Goal: Transaction & Acquisition: Book appointment/travel/reservation

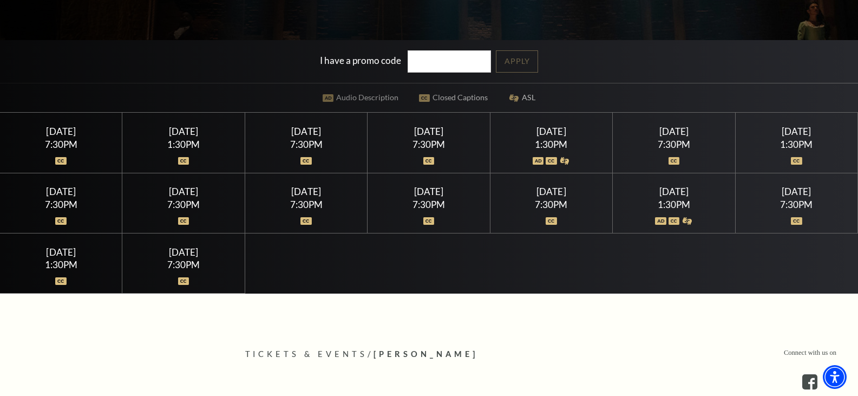
scroll to position [271, 0]
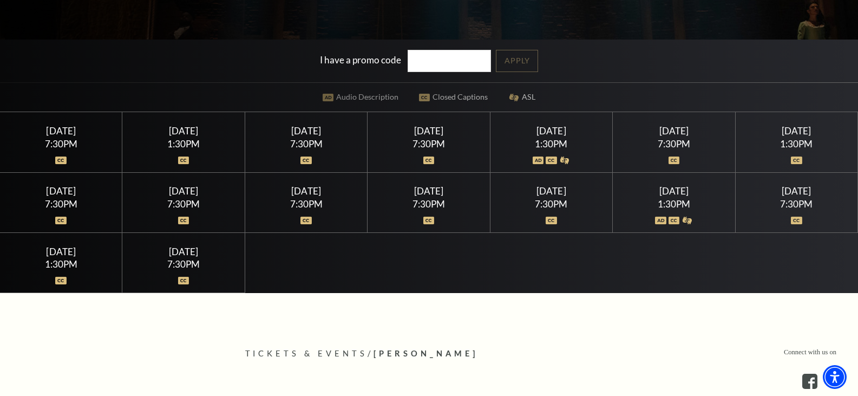
click at [680, 197] on div "[DATE] 1:30PM" at bounding box center [674, 203] width 122 height 60
click at [795, 197] on div "[DATE] 7:30PM" at bounding box center [796, 203] width 122 height 60
click at [785, 189] on div "[DATE]" at bounding box center [796, 190] width 96 height 11
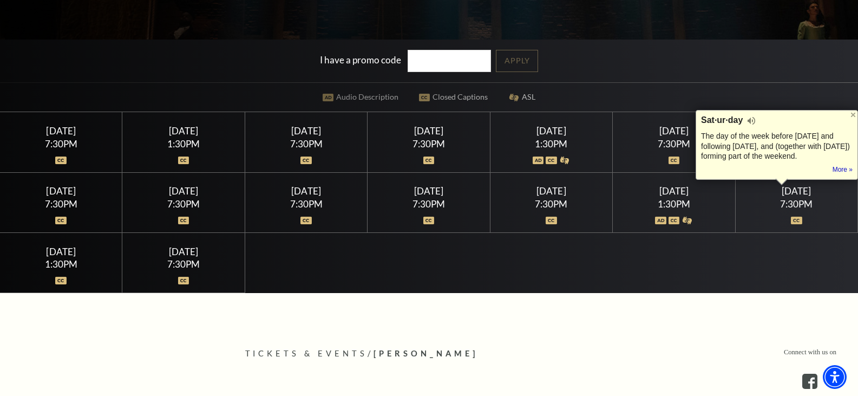
click at [795, 200] on div "7:30PM" at bounding box center [796, 203] width 96 height 9
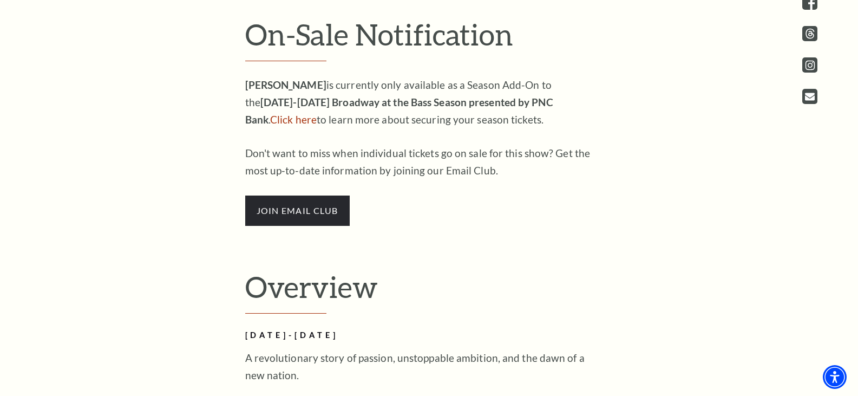
scroll to position [663, 0]
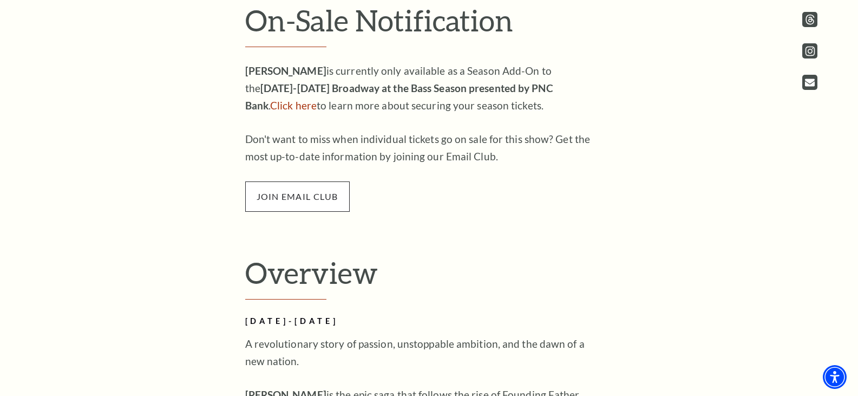
click at [297, 205] on span "join email club" at bounding box center [297, 196] width 104 height 30
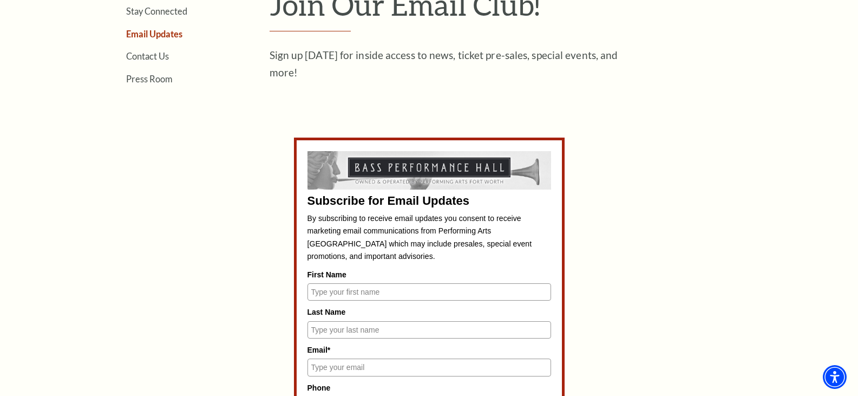
scroll to position [379, 0]
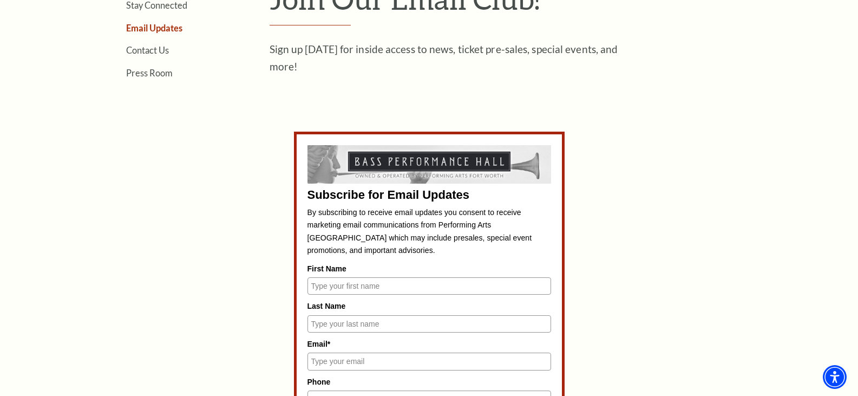
click at [347, 287] on input "First Name" at bounding box center [428, 285] width 243 height 17
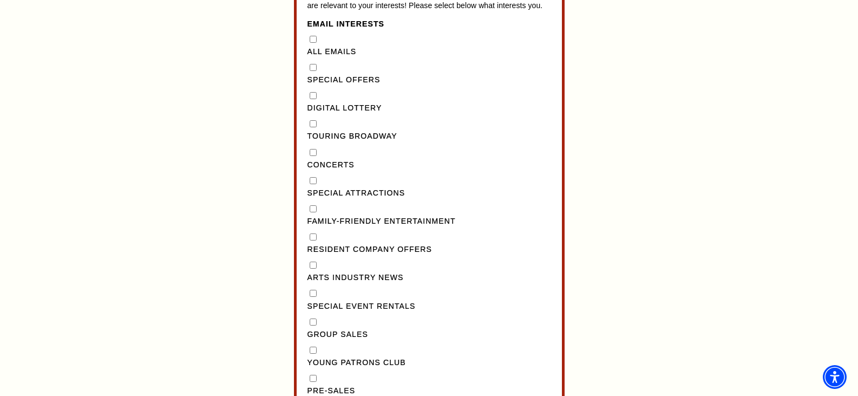
scroll to position [1028, 0]
